Goal: Transaction & Acquisition: Purchase product/service

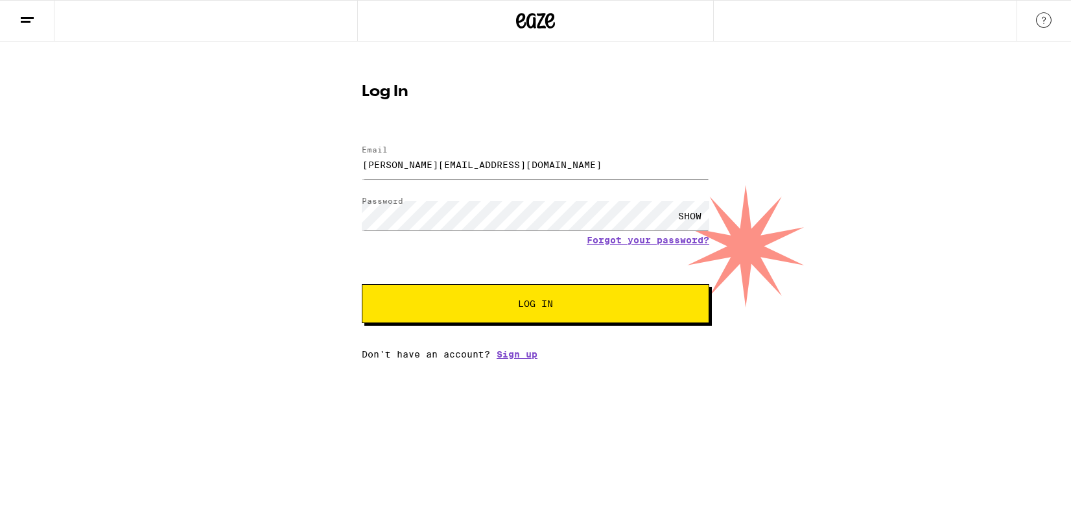
click at [591, 302] on span "Log In" at bounding box center [535, 303] width 242 height 9
